Goal: Navigation & Orientation: Find specific page/section

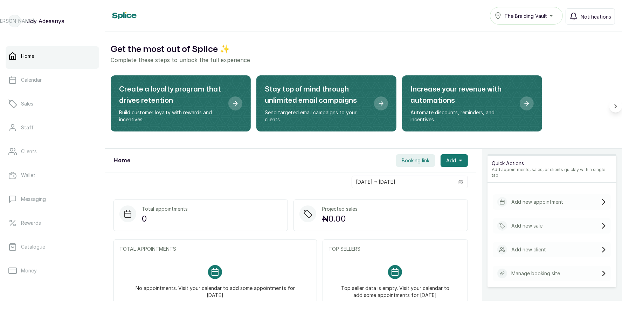
click at [342, 30] on div "Home The Braiding Vault Notifications" at bounding box center [363, 16] width 517 height 32
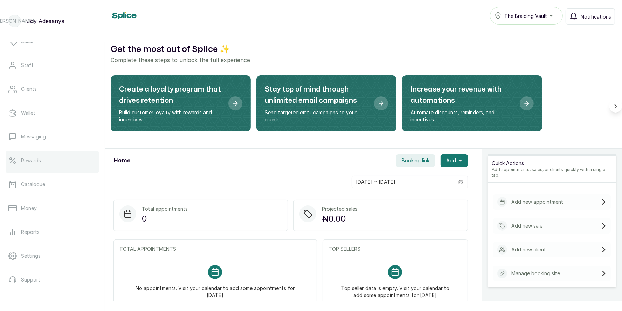
scroll to position [89, 0]
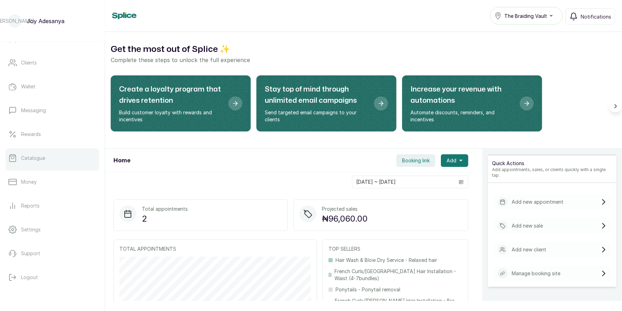
click at [46, 159] on link "Catalogue" at bounding box center [53, 158] width 94 height 20
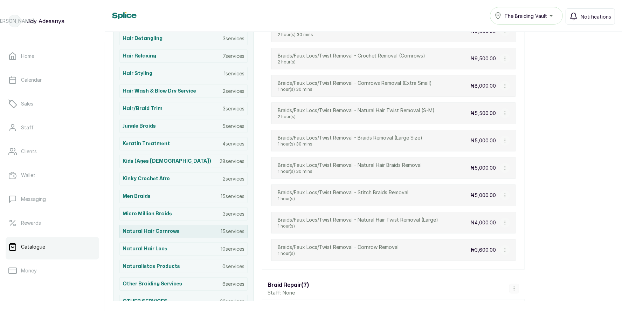
scroll to position [700, 0]
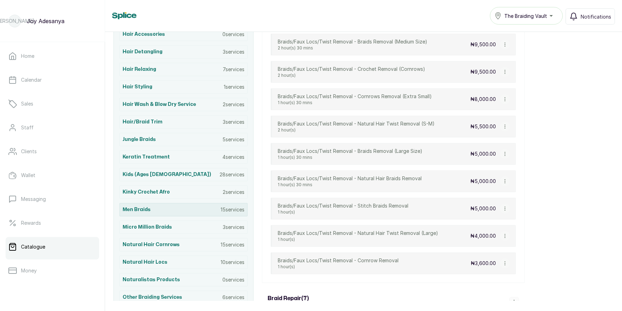
click at [141, 206] on h3 "Men Braids" at bounding box center [137, 209] width 28 height 7
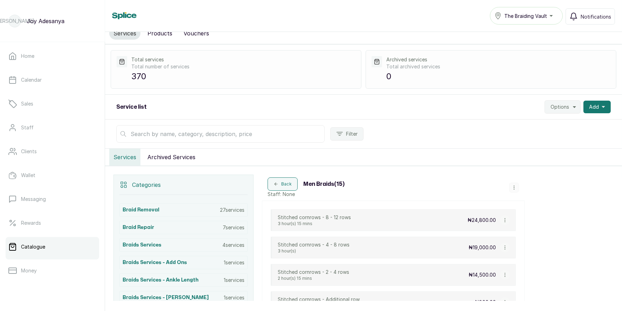
scroll to position [0, 0]
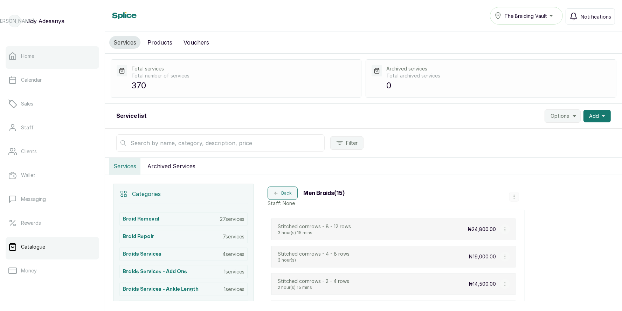
click at [29, 58] on p "Home" at bounding box center [27, 56] width 13 height 7
